Goal: Understand process/instructions: Learn about a topic

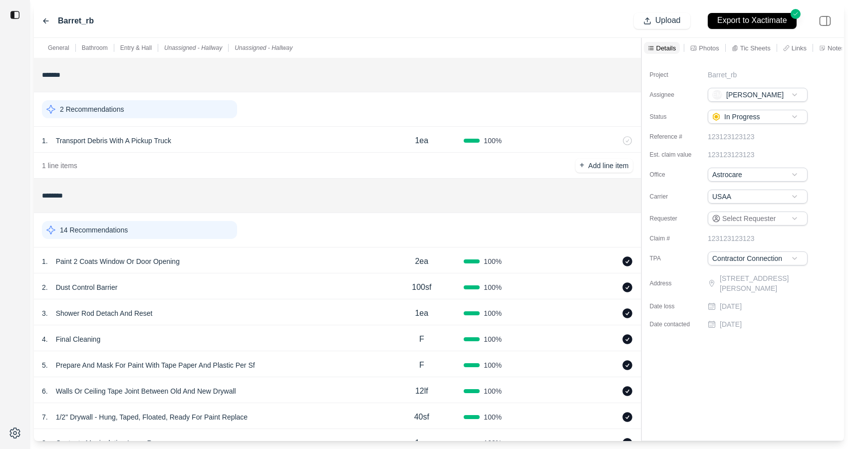
click at [165, 114] on div "2 Recommendations" at bounding box center [139, 109] width 195 height 18
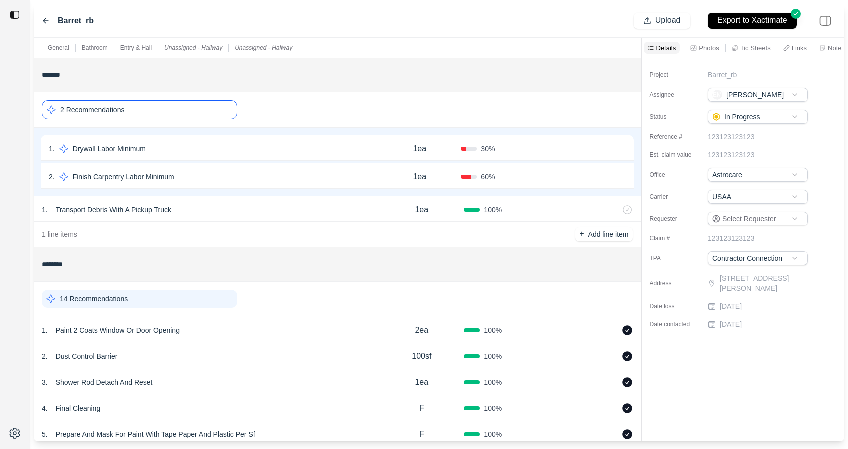
click at [288, 144] on div "1 . Drywall Labor Minimum" at bounding box center [213, 149] width 329 height 14
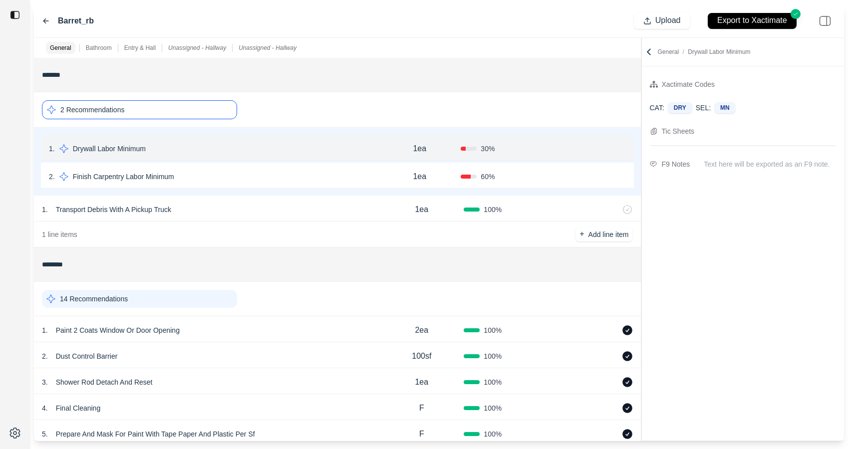
click at [288, 171] on div "2 . Finish Carpentry Labor Minimum" at bounding box center [213, 177] width 329 height 14
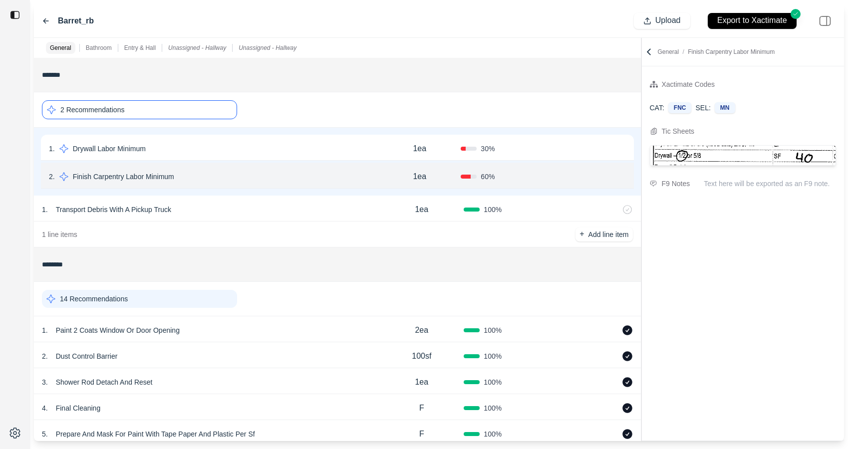
click at [203, 107] on div "2 Recommendations" at bounding box center [139, 109] width 195 height 19
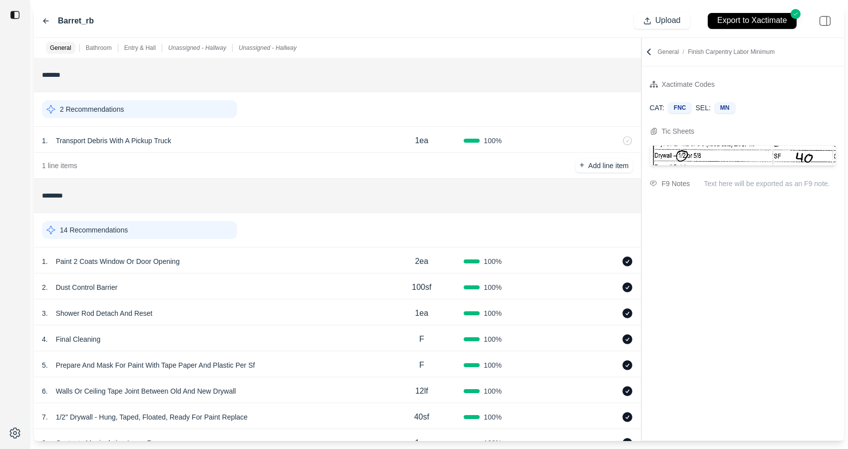
click at [266, 145] on div "1 . Transport Debris With A Pickup Truck" at bounding box center [210, 141] width 337 height 14
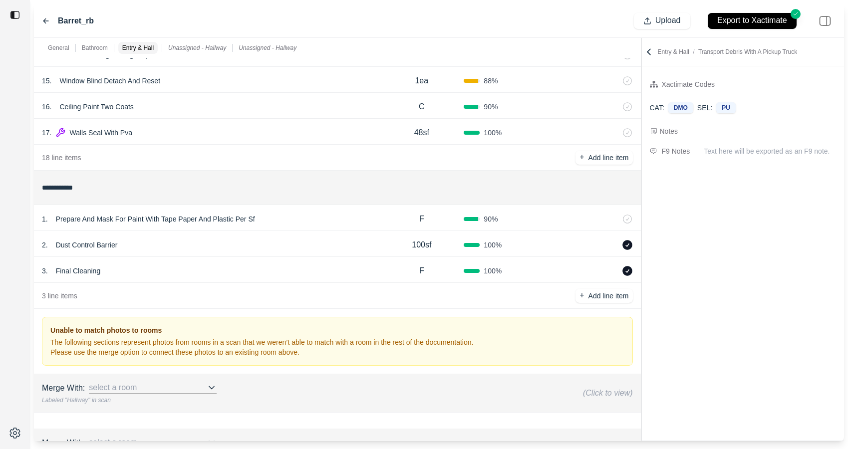
scroll to position [543, 0]
click at [197, 245] on div "2 . Dust Control Barrier" at bounding box center [210, 246] width 337 height 14
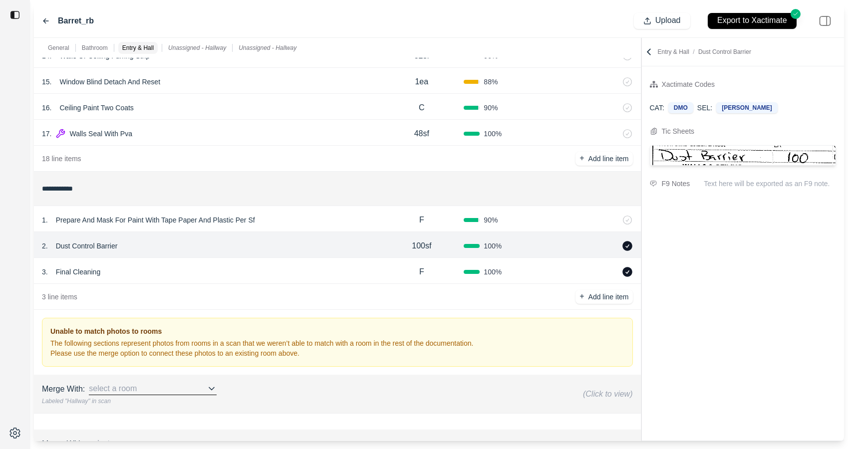
click at [267, 267] on div "3 . Final Cleaning" at bounding box center [210, 272] width 337 height 14
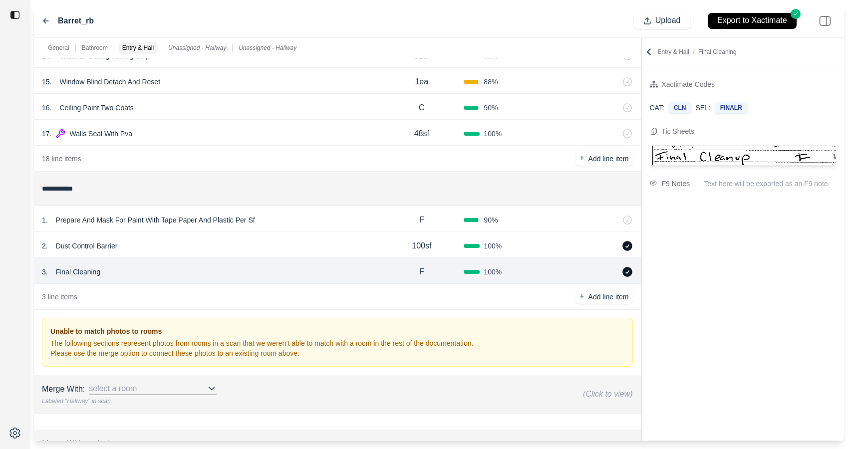
click at [276, 252] on div "2 . Dust Control Barrier" at bounding box center [210, 246] width 337 height 14
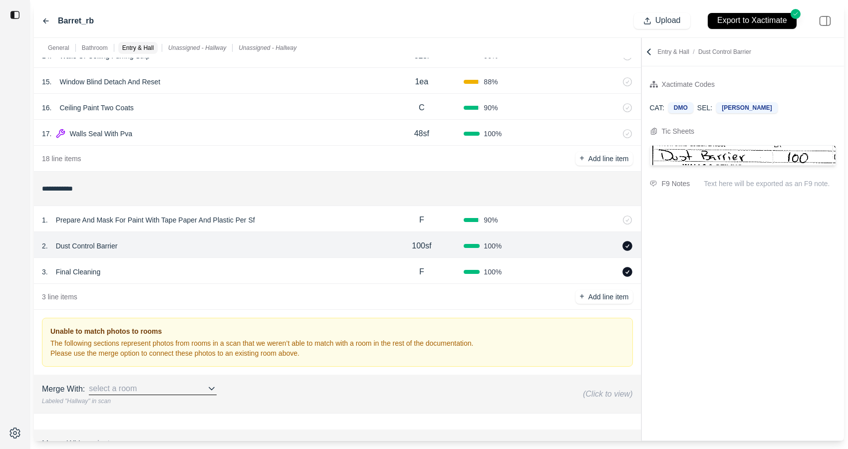
click at [296, 229] on div "1 . Prepare And Mask For Paint With Tape Paper And Plastic Per Sf F 90 %" at bounding box center [337, 219] width 607 height 26
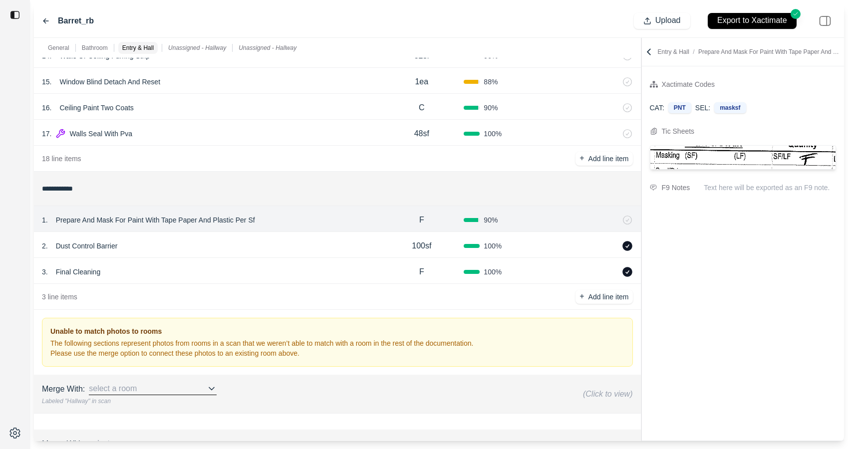
scroll to position [366, 0]
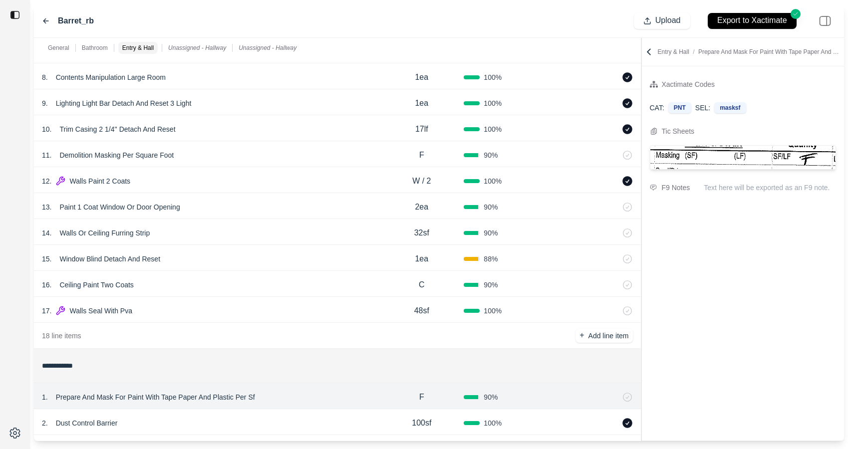
click at [293, 183] on div "12 . Walls Paint 2 Coats" at bounding box center [210, 181] width 337 height 14
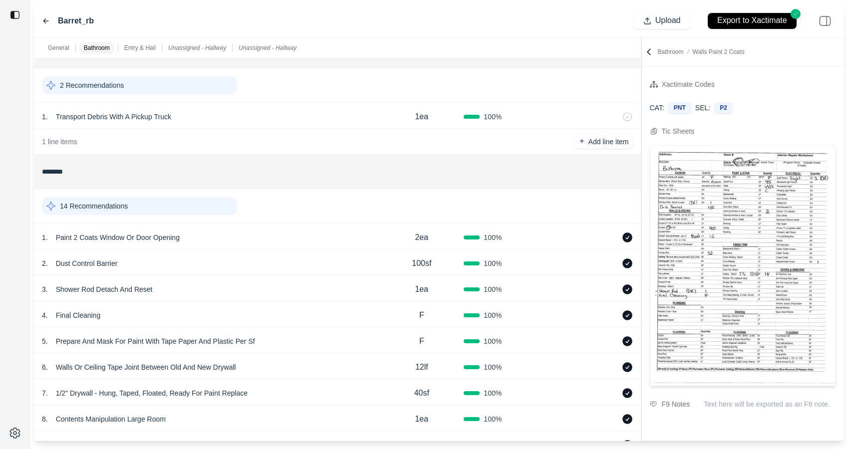
scroll to position [0, 0]
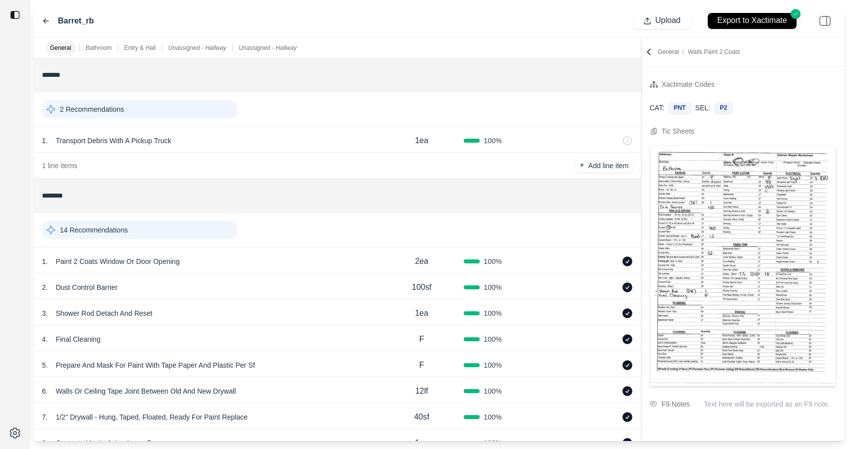
click at [221, 111] on div "2 Recommendations" at bounding box center [139, 109] width 195 height 18
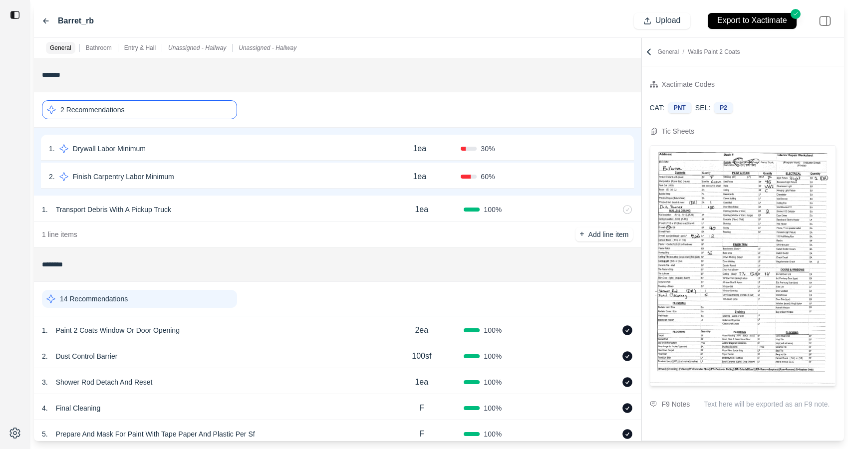
click at [264, 145] on div "1 . Drywall Labor Minimum" at bounding box center [213, 149] width 329 height 14
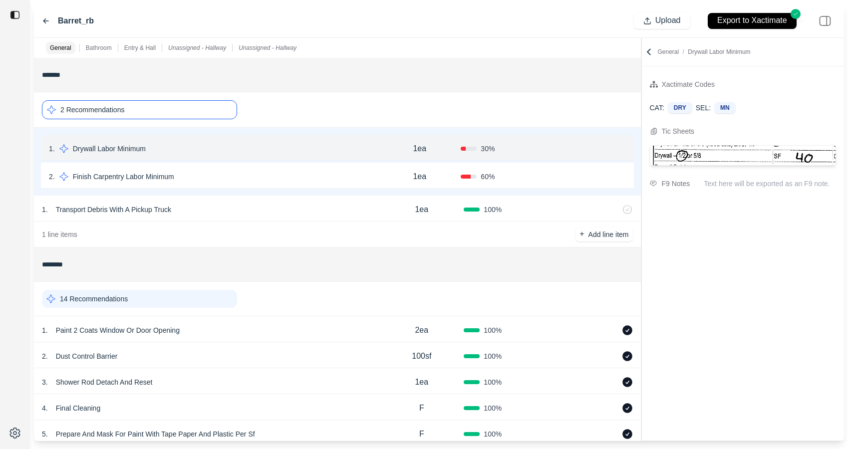
click at [262, 168] on div "2 . Finish Carpentry Labor Minimum 1ea 60 % Confirm" at bounding box center [337, 176] width 593 height 26
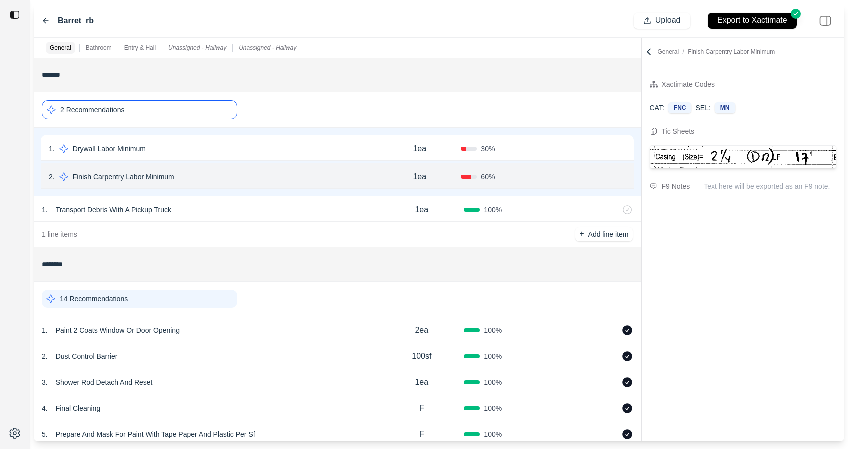
click at [651, 50] on icon at bounding box center [649, 52] width 10 height 10
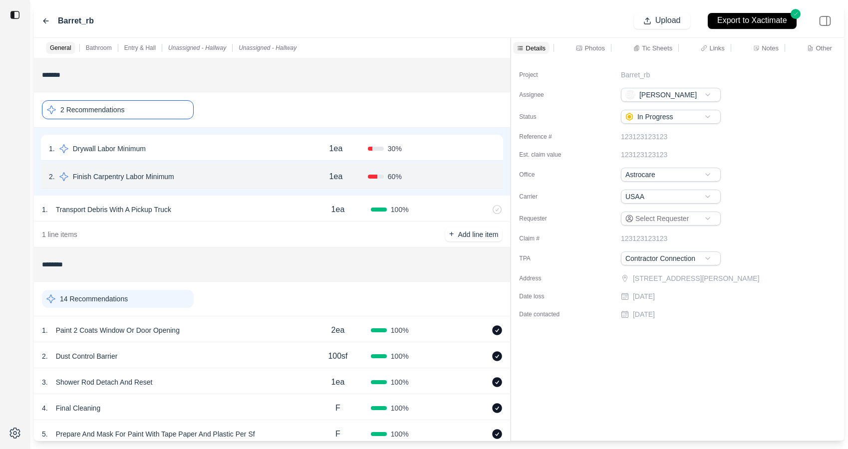
click at [489, 54] on div "General Bathroom Entry & Hall Unassigned - Hallway Unassigned - Hallway *******…" at bounding box center [439, 239] width 810 height 403
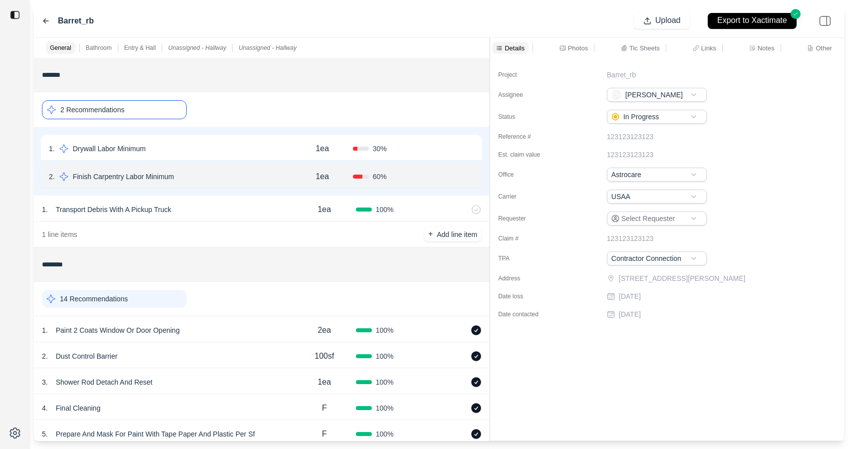
click at [623, 43] on div "Tic Sheets" at bounding box center [640, 48] width 43 height 12
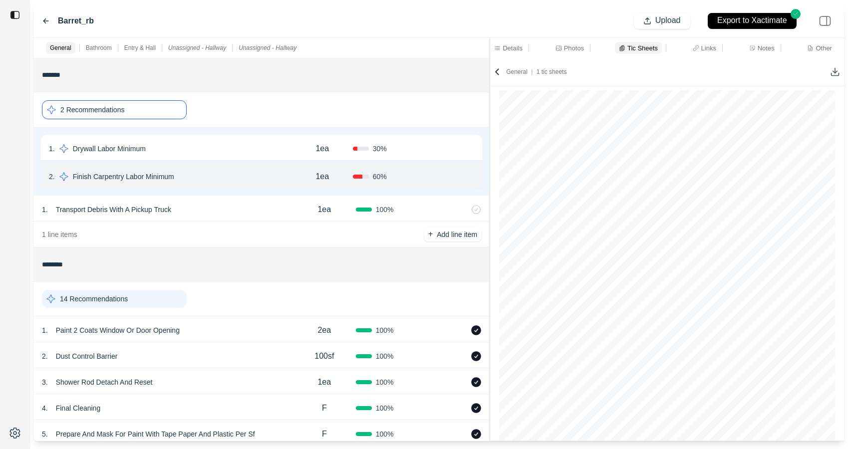
click at [833, 68] on icon at bounding box center [835, 72] width 10 height 10
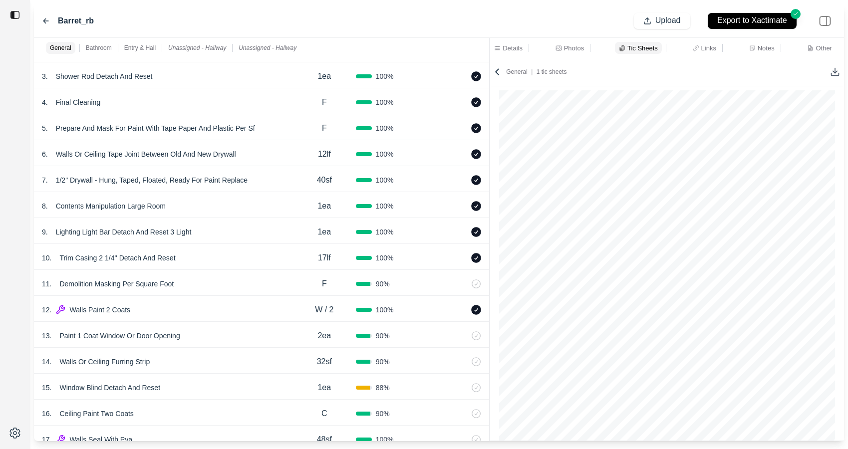
scroll to position [311, 0]
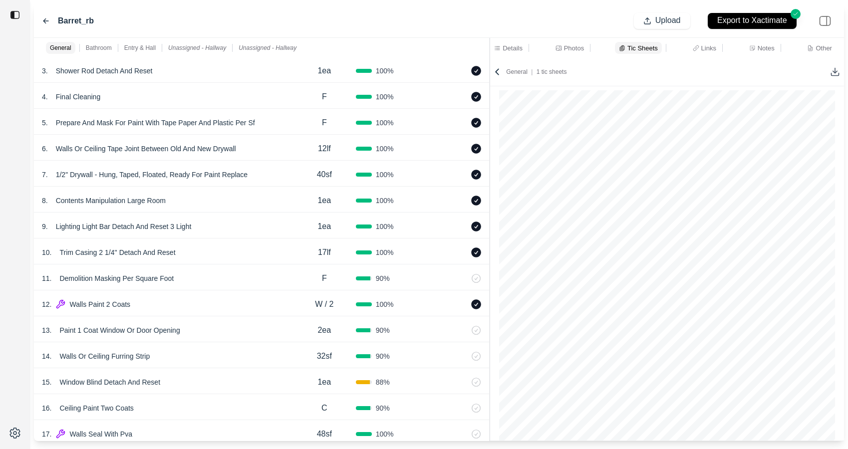
click at [240, 304] on div "12 . Walls Paint 2 Coats" at bounding box center [167, 304] width 251 height 14
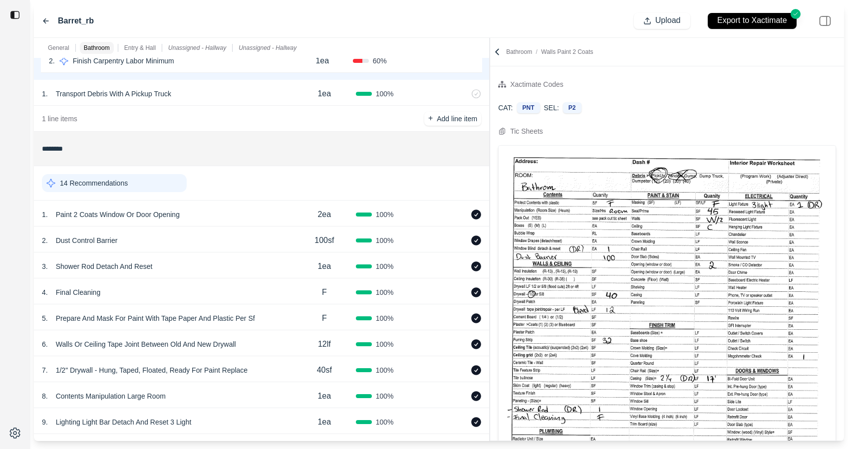
scroll to position [115, 0]
